Goal: Find specific page/section: Find specific page/section

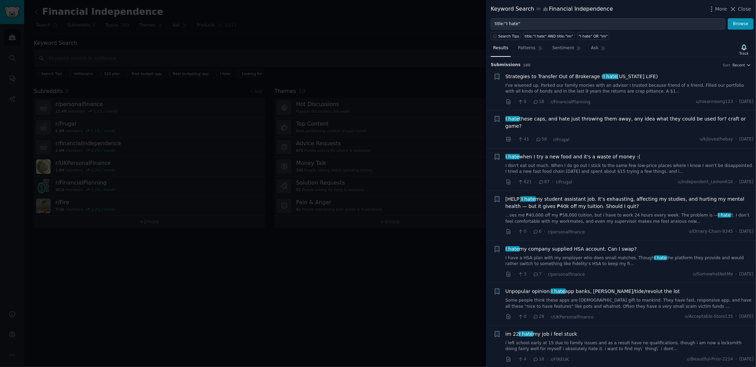
scroll to position [620, 0]
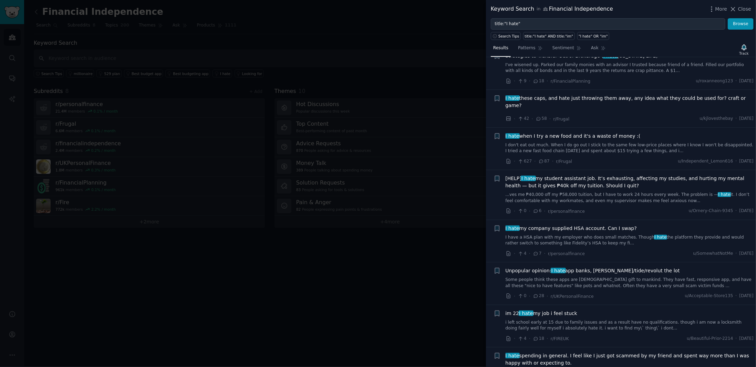
scroll to position [34, 0]
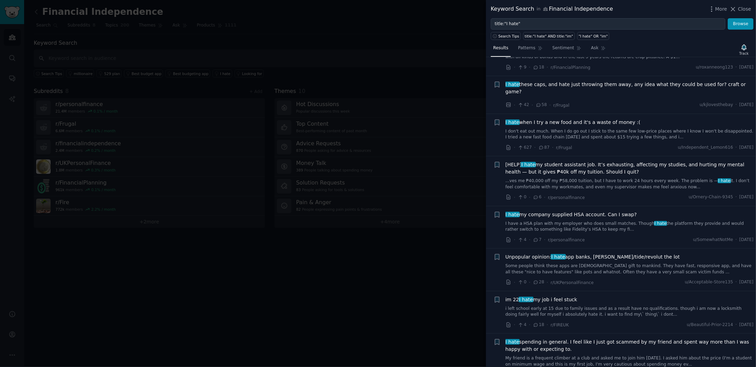
click at [304, 40] on div at bounding box center [378, 183] width 756 height 367
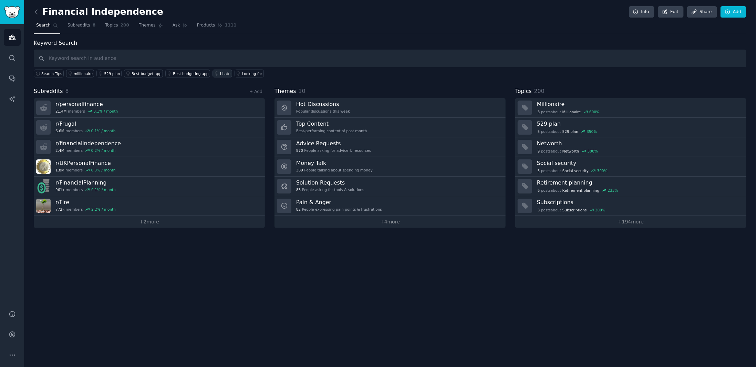
click at [220, 74] on div "I hate" at bounding box center [225, 73] width 10 height 5
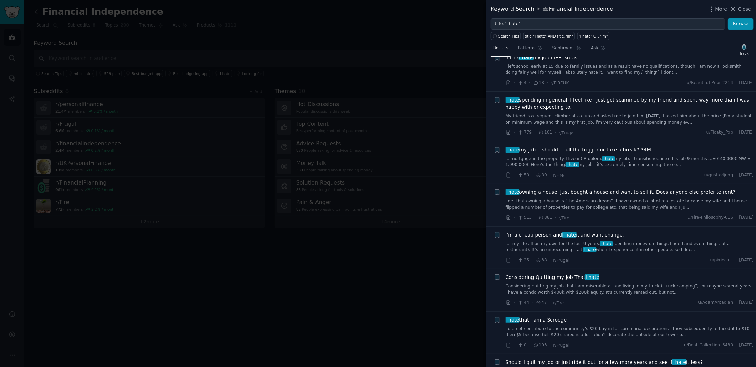
scroll to position [310, 0]
